Goal: Task Accomplishment & Management: Manage account settings

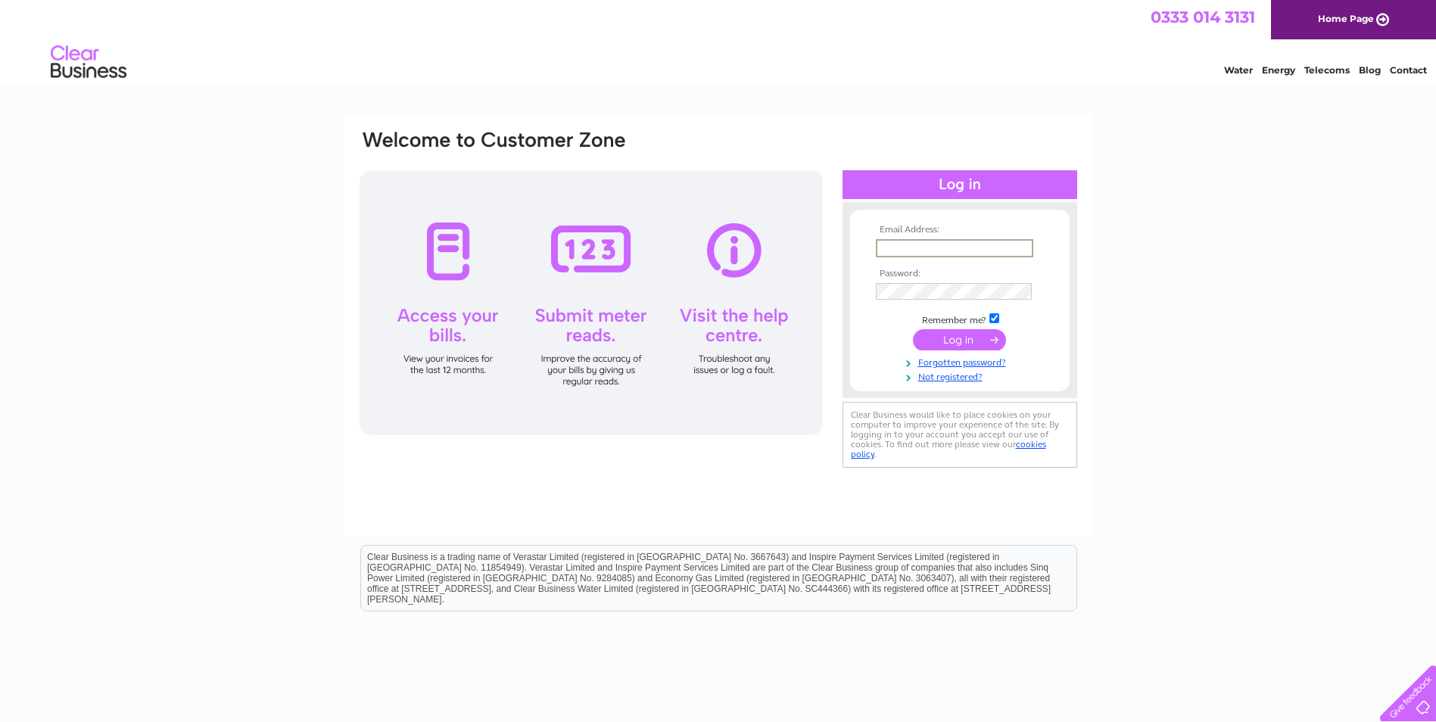
click at [934, 241] on input "text" at bounding box center [954, 248] width 157 height 18
click at [954, 341] on input "submit" at bounding box center [959, 339] width 93 height 21
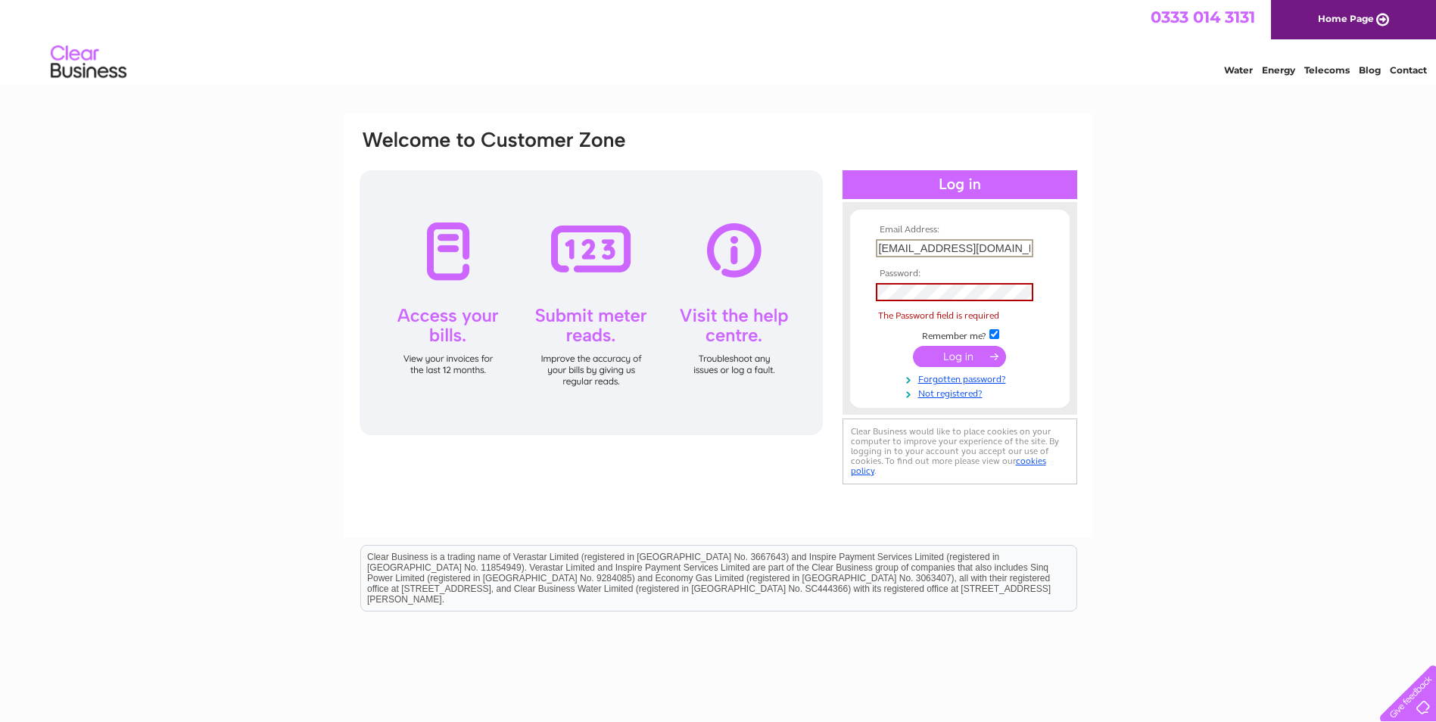
drag, startPoint x: 1019, startPoint y: 244, endPoint x: 742, endPoint y: 242, distance: 277.0
click at [742, 242] on div "Email Address: al@thelendingchannel.co.uk Password: The Password field is requi…" at bounding box center [718, 308] width 720 height 359
type input "[PERSON_NAME][EMAIL_ADDRESS][PERSON_NAME][DOMAIN_NAME]"
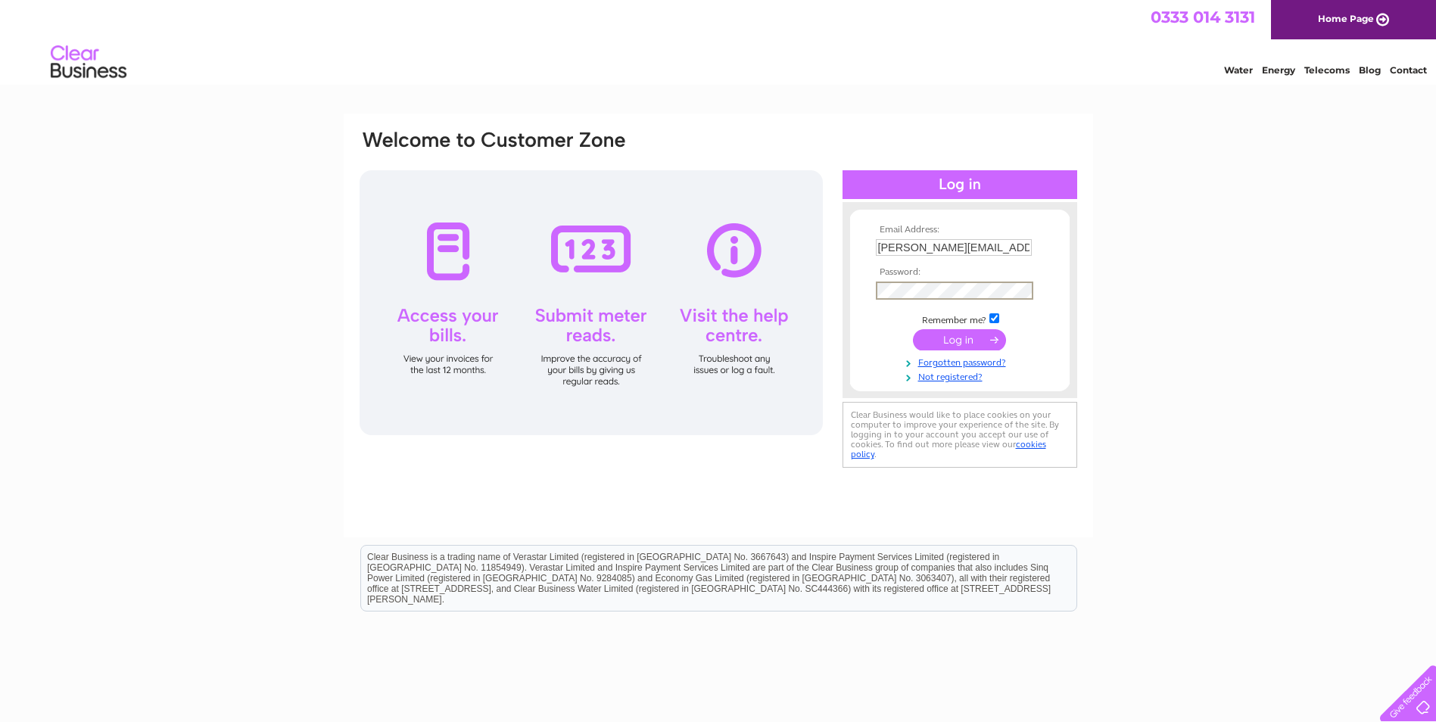
click at [913, 329] on input "submit" at bounding box center [959, 339] width 93 height 21
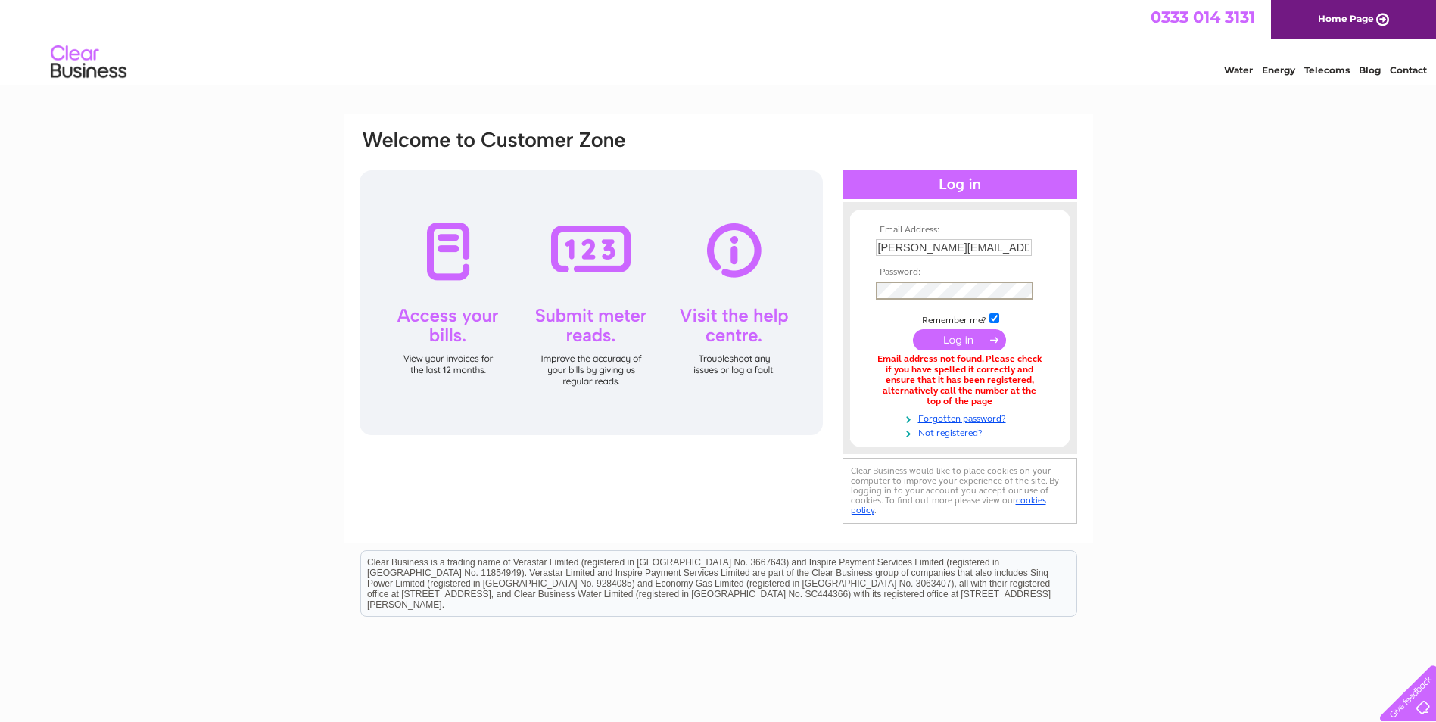
click at [913, 329] on input "submit" at bounding box center [959, 339] width 93 height 21
click at [938, 207] on div at bounding box center [959, 209] width 235 height 15
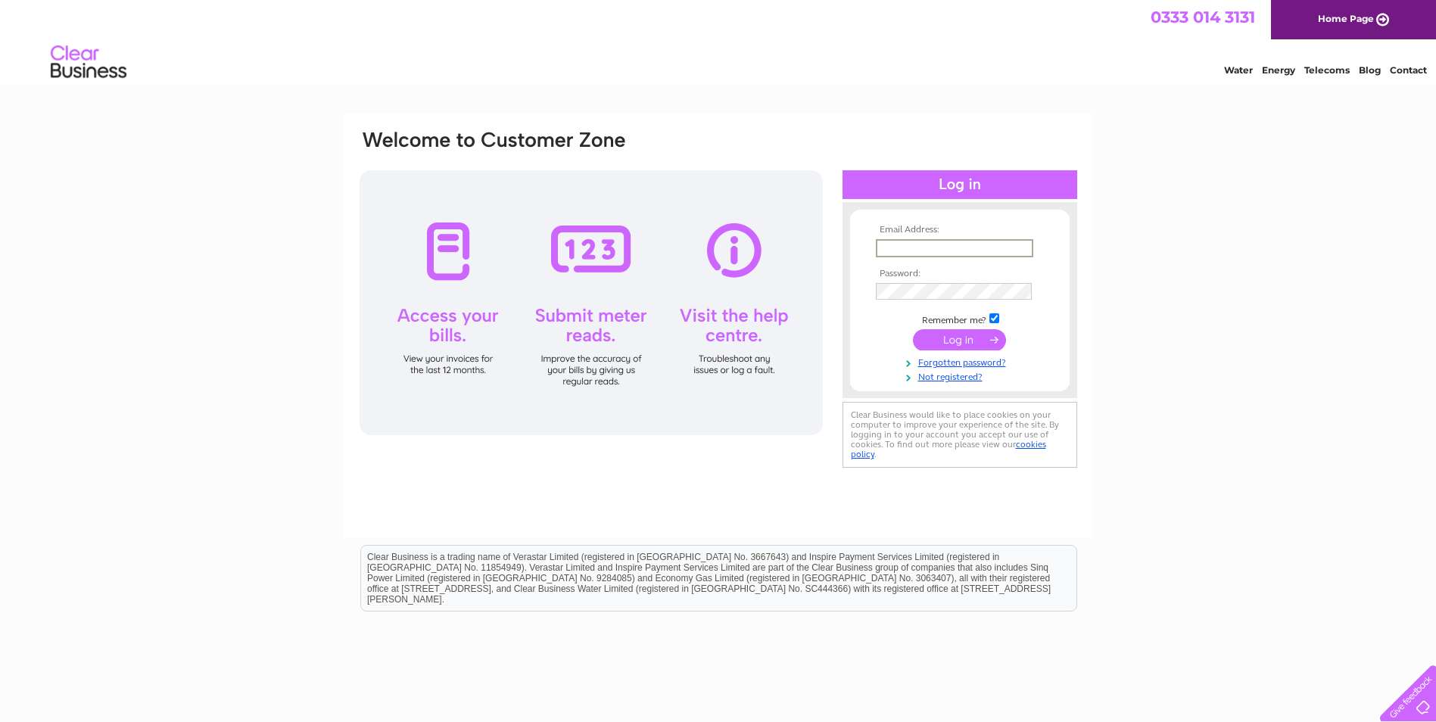
click at [904, 250] on input "text" at bounding box center [954, 248] width 157 height 18
drag, startPoint x: 1013, startPoint y: 249, endPoint x: 671, endPoint y: 242, distance: 341.4
click at [689, 252] on div "Email Address: al@thelendingchannel.co.uk Password:" at bounding box center [718, 300] width 720 height 343
type input "k"
type input "elaine@thelendingchannel.co.uk"
